Goal: Task Accomplishment & Management: Use online tool/utility

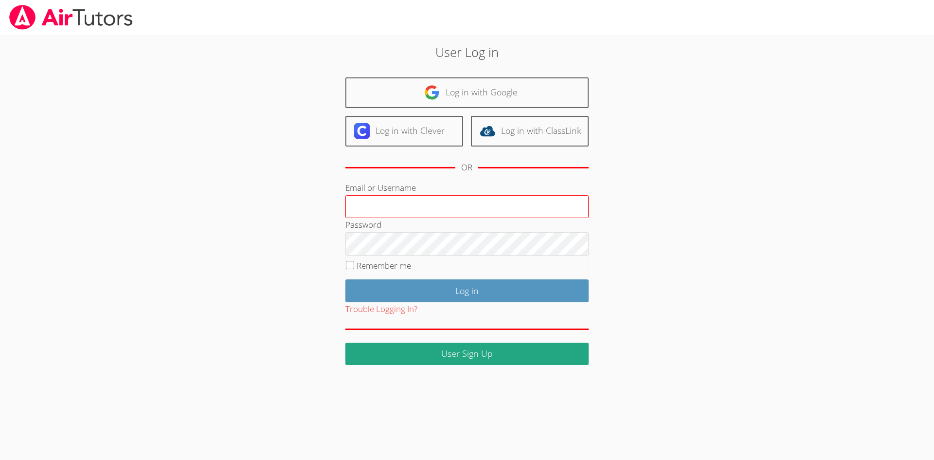
click at [488, 206] on input "Email or Username" at bounding box center [466, 206] width 243 height 23
type input "amparsons1682@yahoo.com"
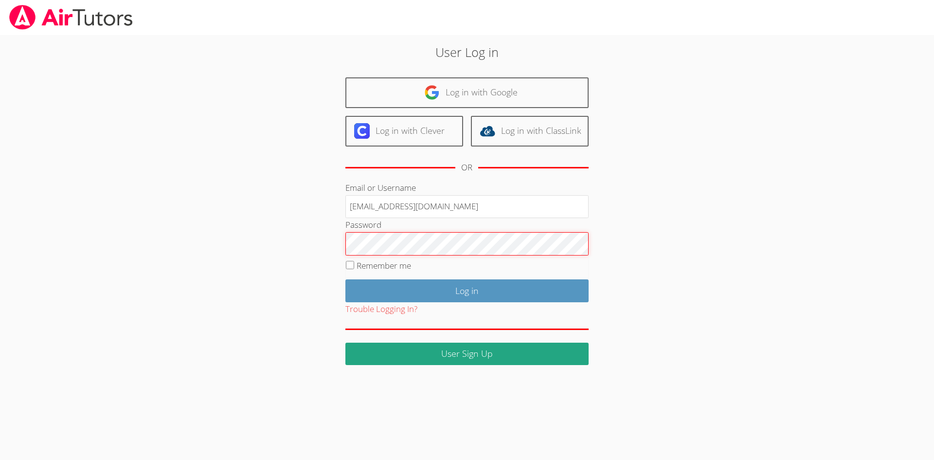
click at [345, 279] on input "Log in" at bounding box center [466, 290] width 243 height 23
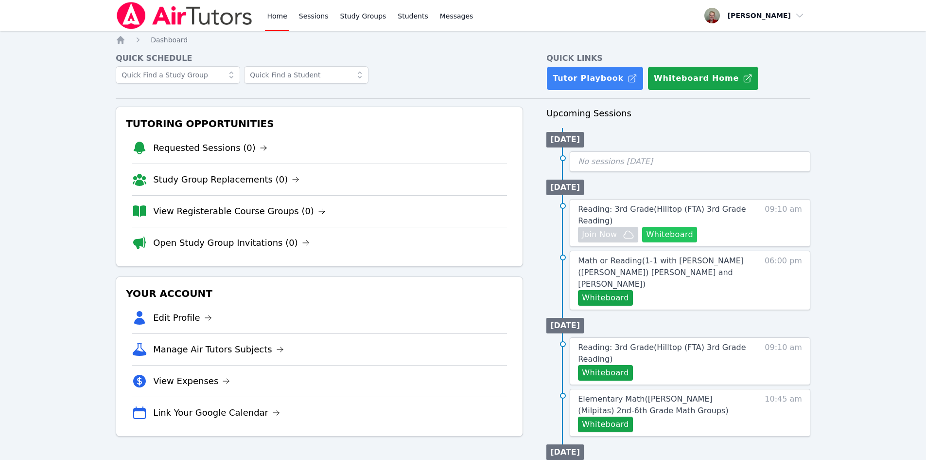
click at [677, 231] on button "Whiteboard" at bounding box center [669, 235] width 55 height 16
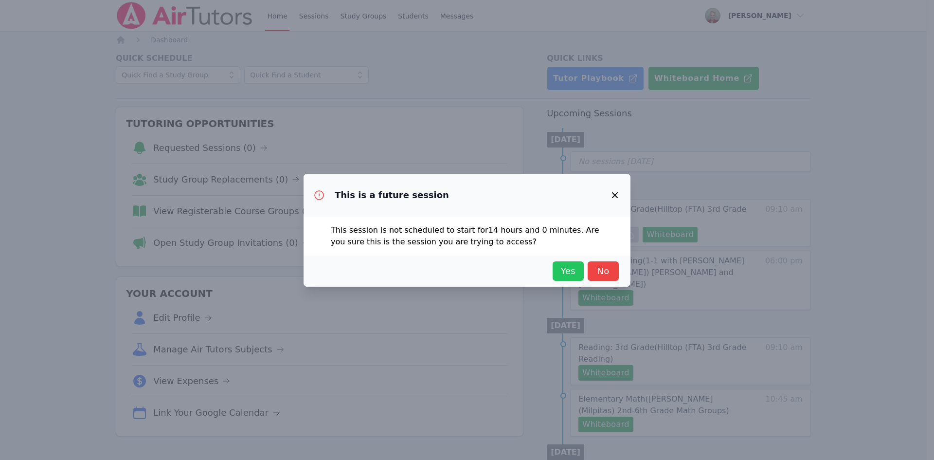
click at [576, 270] on span "Yes" at bounding box center [567, 271] width 21 height 14
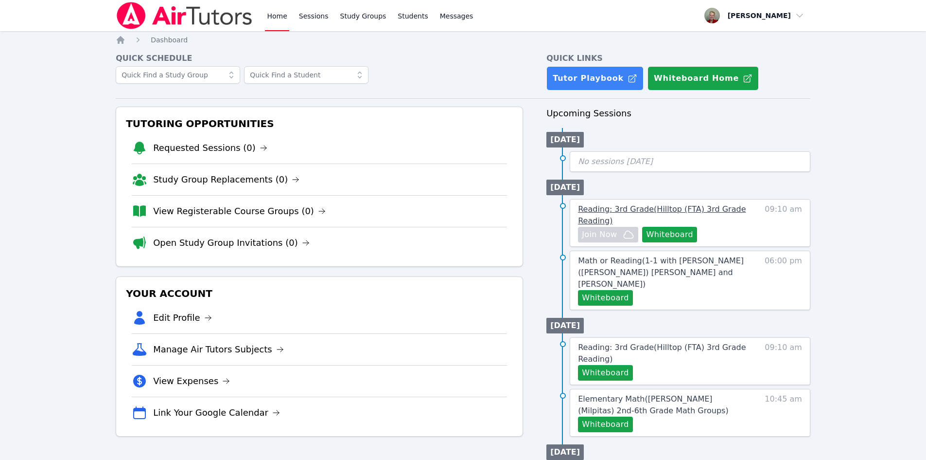
click at [656, 208] on span "Reading: 3rd Grade ( Hilltop (FTA) 3rd Grade Reading )" at bounding box center [662, 214] width 168 height 21
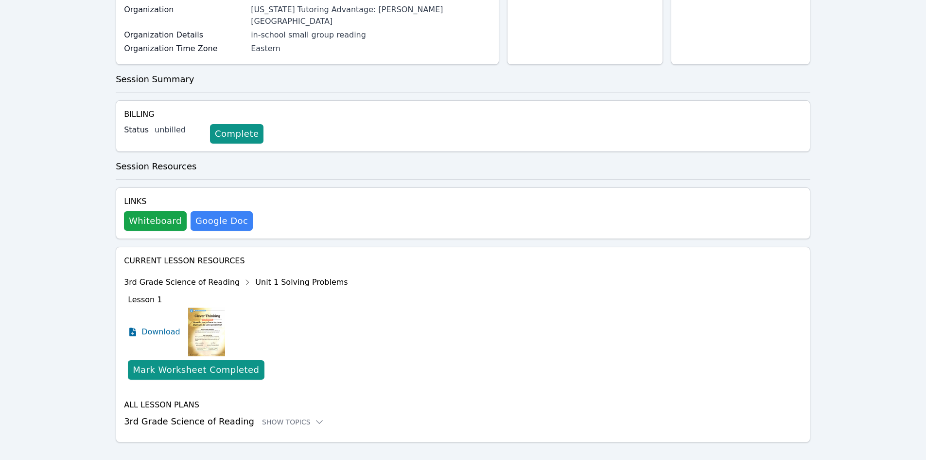
scroll to position [155, 0]
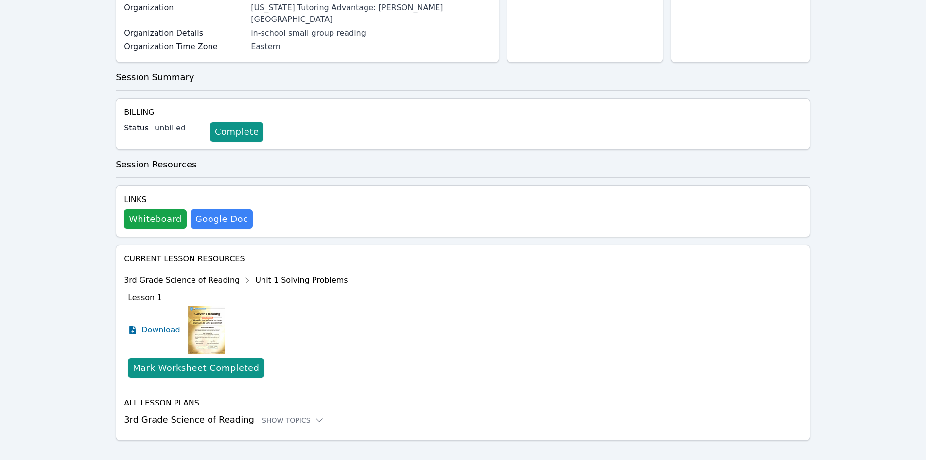
click at [195, 317] on img at bounding box center [206, 329] width 37 height 49
click at [168, 324] on span "Download" at bounding box center [163, 330] width 43 height 12
click at [293, 415] on div "Show Topics" at bounding box center [293, 420] width 62 height 10
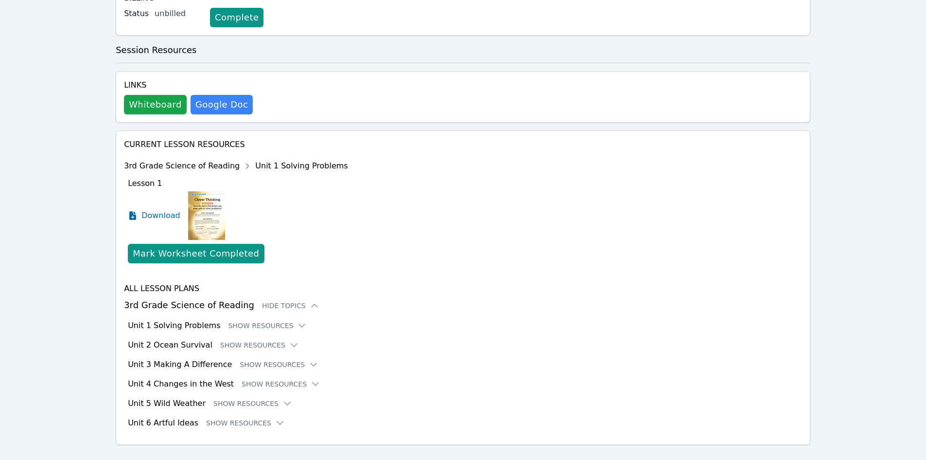
scroll to position [273, 0]
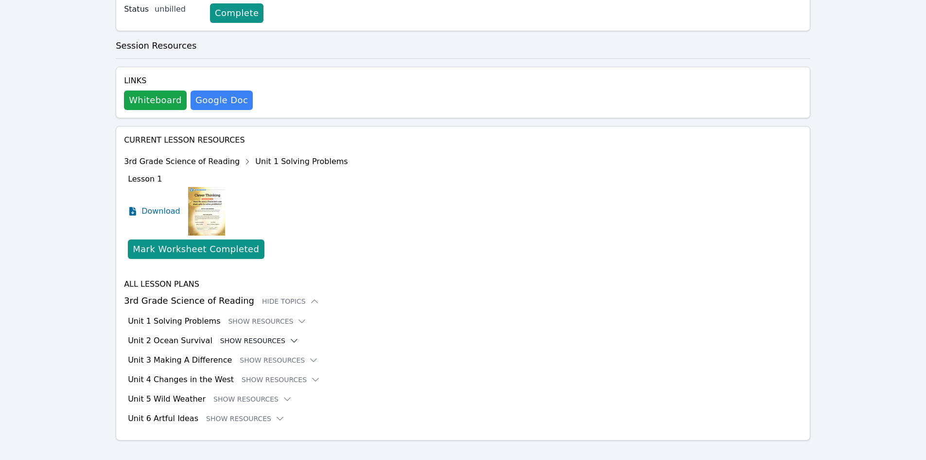
click at [248, 336] on button "Show Resources" at bounding box center [259, 341] width 79 height 10
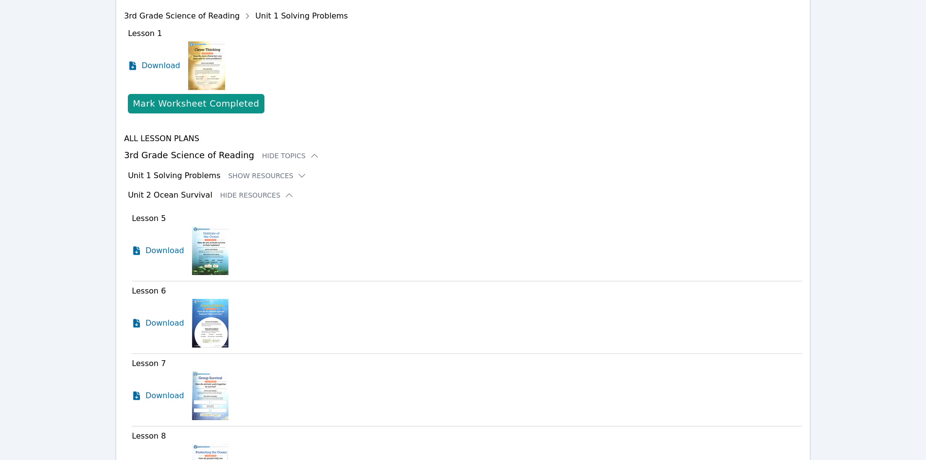
scroll to position [419, 0]
click at [252, 190] on button "Hide Resources" at bounding box center [257, 195] width 74 height 10
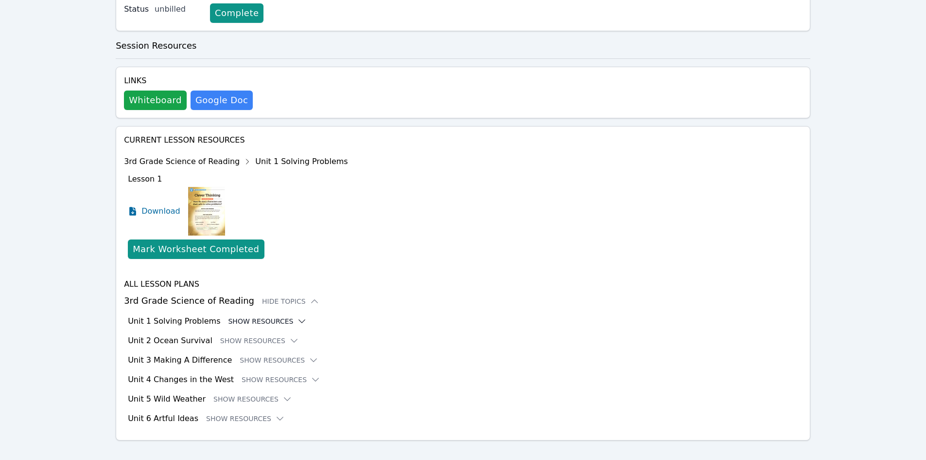
click at [275, 316] on button "Show Resources" at bounding box center [267, 321] width 79 height 10
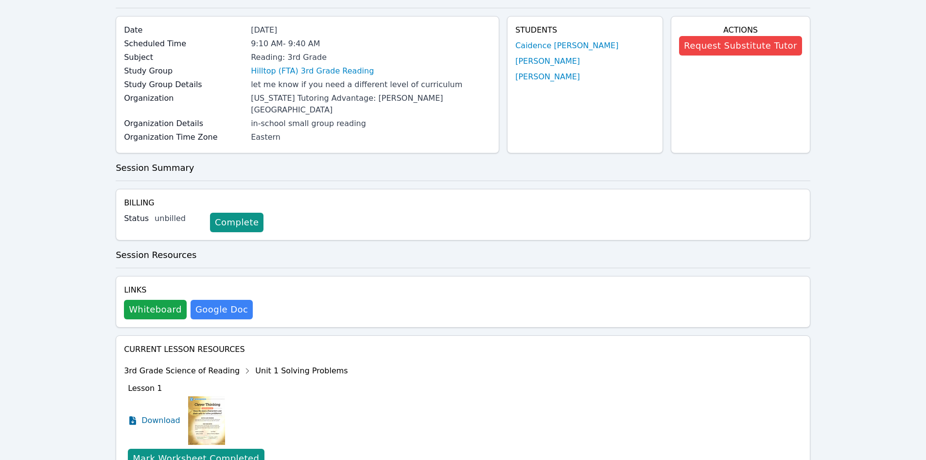
scroll to position [0, 0]
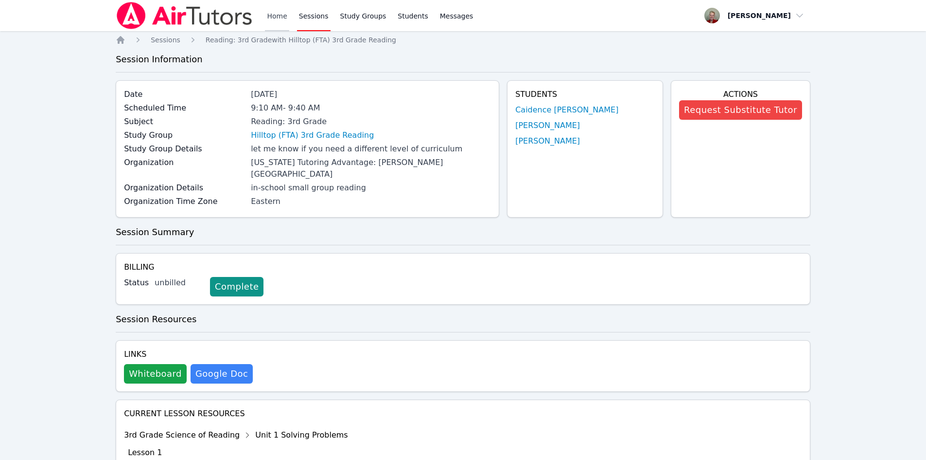
click at [280, 15] on link "Home" at bounding box center [277, 15] width 24 height 31
